Goal: Transaction & Acquisition: Subscribe to service/newsletter

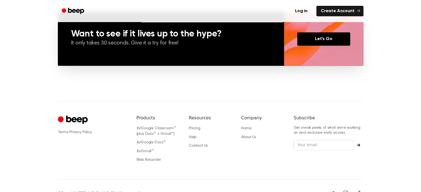
scroll to position [433, 0]
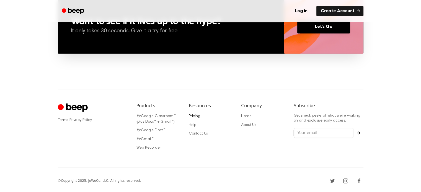
click at [198, 116] on link "Pricing" at bounding box center [195, 117] width 12 height 4
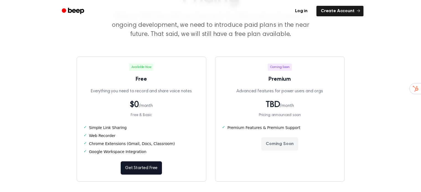
scroll to position [91, 0]
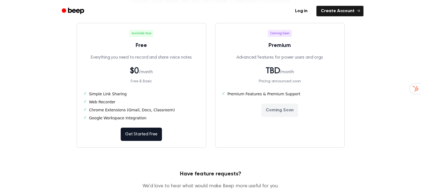
click at [285, 8] on ul "Log in Create Account" at bounding box center [229, 11] width 270 height 13
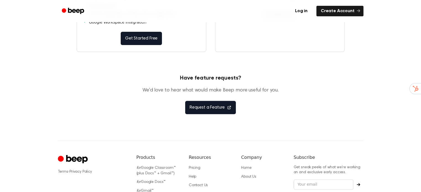
scroll to position [165, 0]
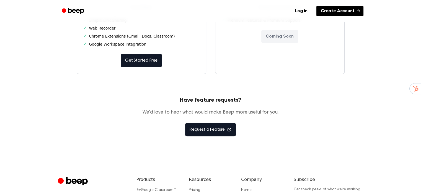
click at [333, 11] on link "Create Account" at bounding box center [339, 11] width 47 height 11
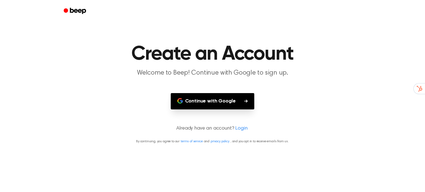
click at [217, 101] on button "Continue with Google" at bounding box center [213, 101] width 84 height 16
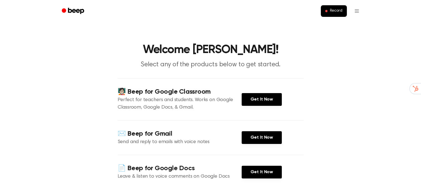
scroll to position [37, 0]
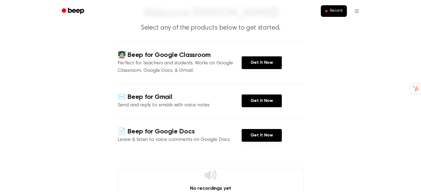
drag, startPoint x: 265, startPoint y: 99, endPoint x: 305, endPoint y: 102, distance: 39.7
click at [265, 99] on link "Get It Now" at bounding box center [262, 101] width 40 height 13
